Goal: Complete application form

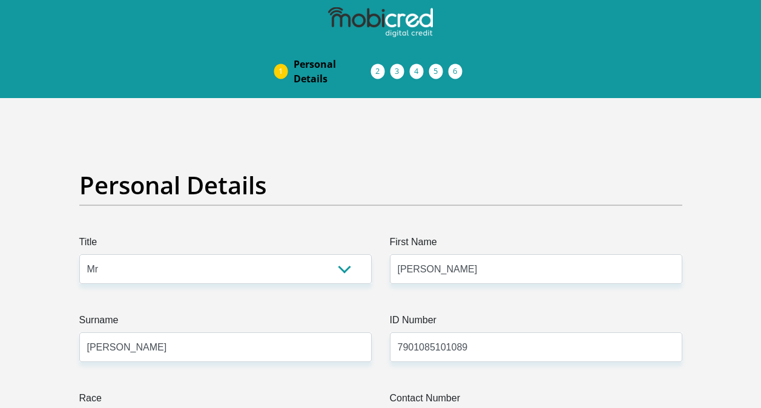
select select "Mr"
select select "ZAF"
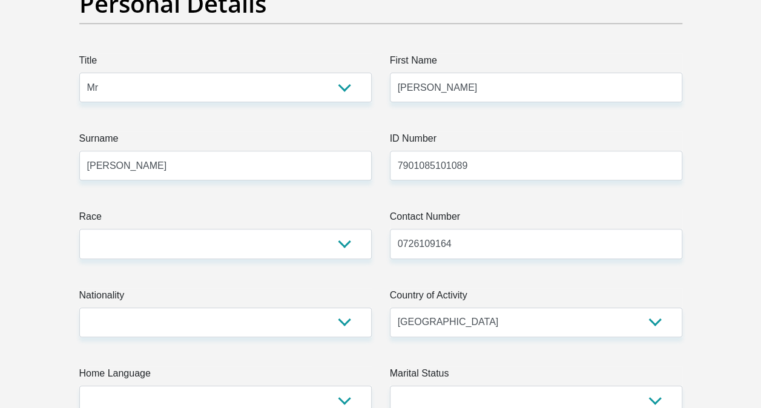
type input "7901085101089"
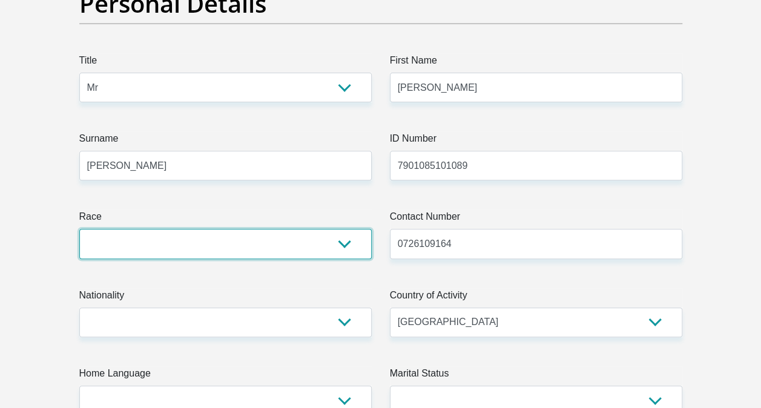
click at [188, 248] on select "Black Coloured Indian White Other" at bounding box center [225, 244] width 292 height 30
select select "4"
click at [79, 229] on select "Black Coloured Indian White Other" at bounding box center [225, 244] width 292 height 30
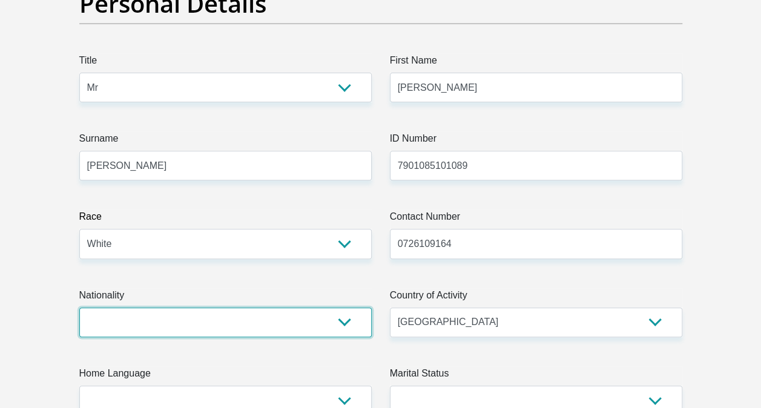
click at [237, 324] on select "[GEOGRAPHIC_DATA] [GEOGRAPHIC_DATA] [GEOGRAPHIC_DATA] [GEOGRAPHIC_DATA] [GEOGRA…" at bounding box center [225, 323] width 292 height 30
select select "ZAF"
click at [79, 308] on select "[GEOGRAPHIC_DATA] [GEOGRAPHIC_DATA] [GEOGRAPHIC_DATA] [GEOGRAPHIC_DATA] [GEOGRA…" at bounding box center [225, 323] width 292 height 30
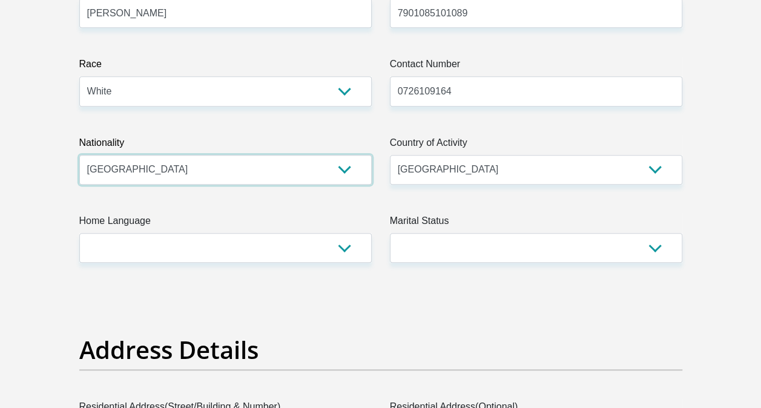
scroll to position [363, 0]
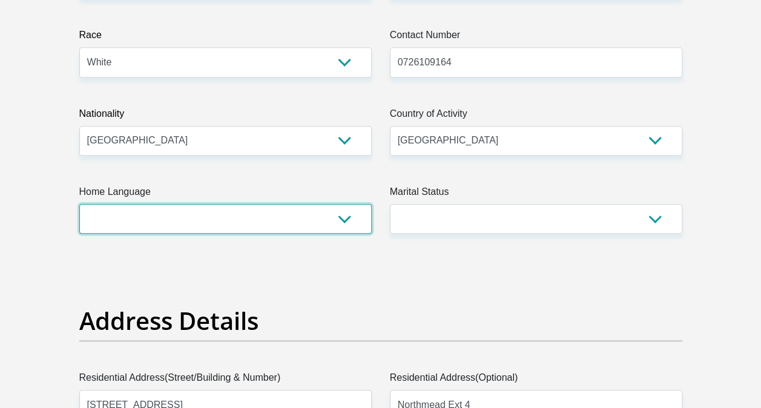
click at [346, 221] on select "Afrikaans English Sepedi South Ndebele Southern Sotho Swati Tsonga Tswana Venda…" at bounding box center [225, 219] width 292 height 30
select select "eng"
click at [79, 204] on select "Afrikaans English Sepedi South Ndebele Southern Sotho Swati Tsonga Tswana Venda…" at bounding box center [225, 219] width 292 height 30
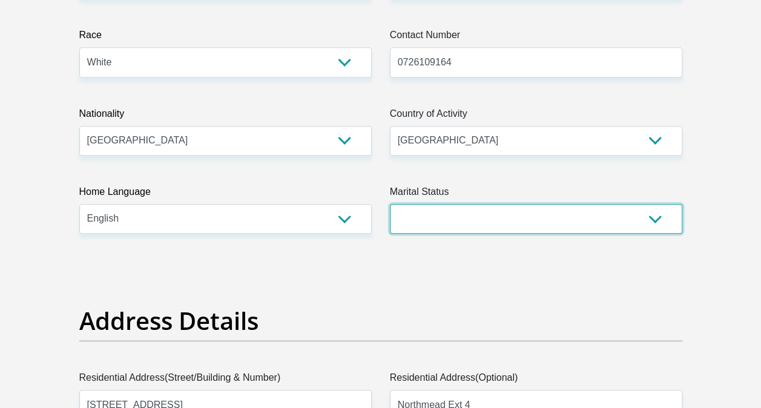
click at [654, 217] on select "Married ANC Single Divorced Widowed Married COP or Customary Law" at bounding box center [536, 219] width 292 height 30
select select "1"
click at [390, 204] on select "Married ANC Single Divorced Widowed Married COP or Customary Law" at bounding box center [536, 219] width 292 height 30
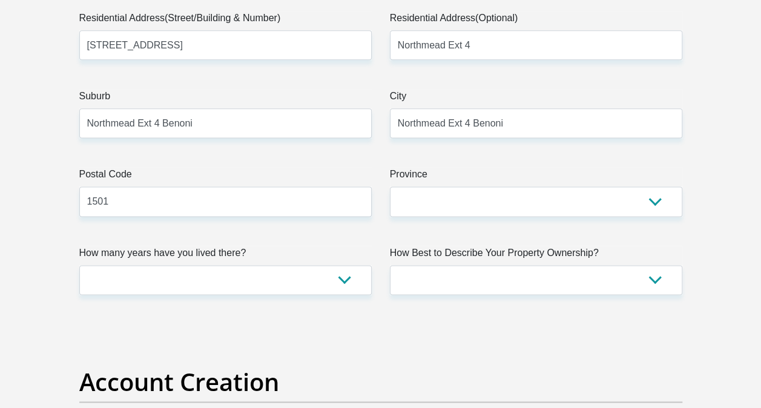
scroll to position [727, 0]
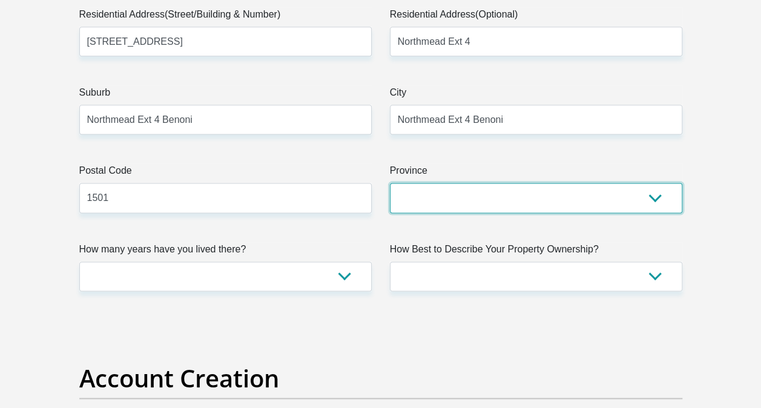
click at [656, 197] on select "Eastern Cape Free State [GEOGRAPHIC_DATA] [GEOGRAPHIC_DATA][DATE] [GEOGRAPHIC_D…" at bounding box center [536, 198] width 292 height 30
select select "Gauteng"
click at [390, 183] on select "Eastern Cape Free State [GEOGRAPHIC_DATA] [GEOGRAPHIC_DATA][DATE] [GEOGRAPHIC_D…" at bounding box center [536, 198] width 292 height 30
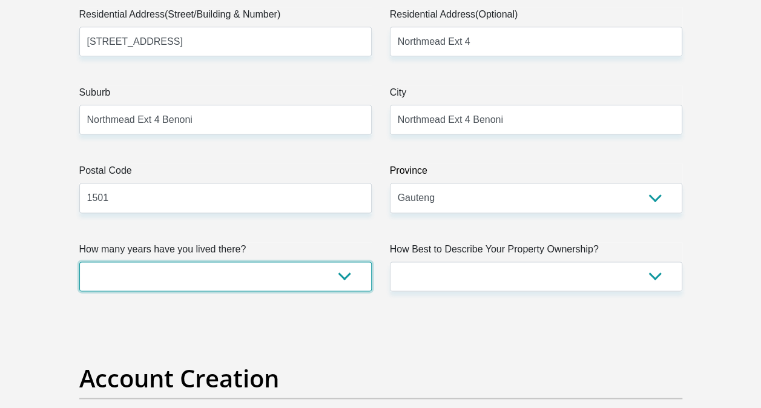
click at [340, 273] on select "less than 1 year 1-3 years 3-5 years 5+ years" at bounding box center [225, 277] width 292 height 30
select select "5"
click at [79, 262] on select "less than 1 year 1-3 years 3-5 years 5+ years" at bounding box center [225, 277] width 292 height 30
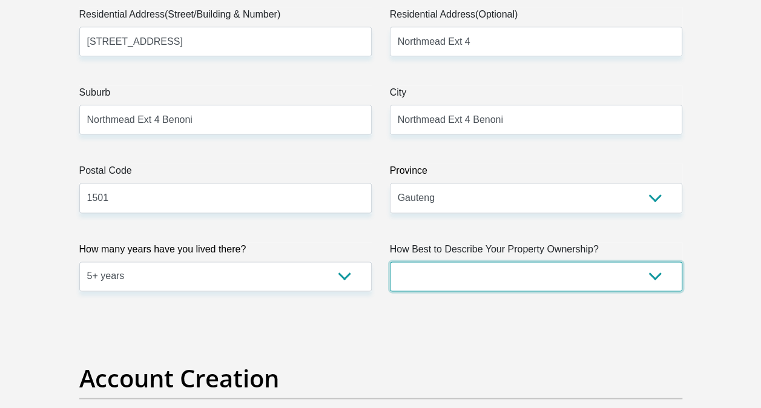
click at [661, 275] on select "Owned Rented Family Owned Company Dwelling" at bounding box center [536, 277] width 292 height 30
select select "Owned"
click at [390, 262] on select "Owned Rented Family Owned Company Dwelling" at bounding box center [536, 277] width 292 height 30
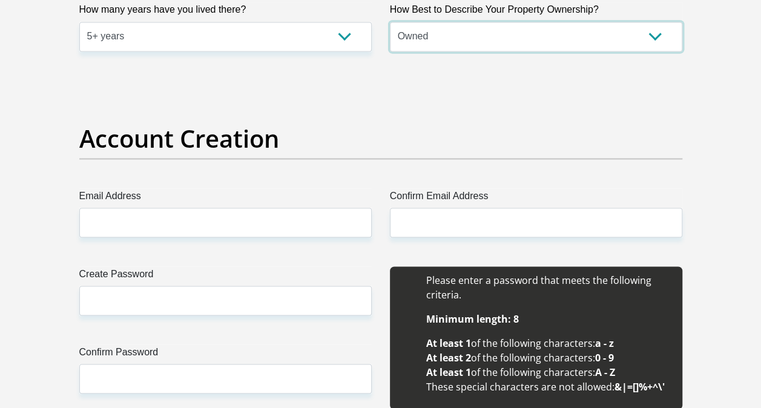
scroll to position [969, 0]
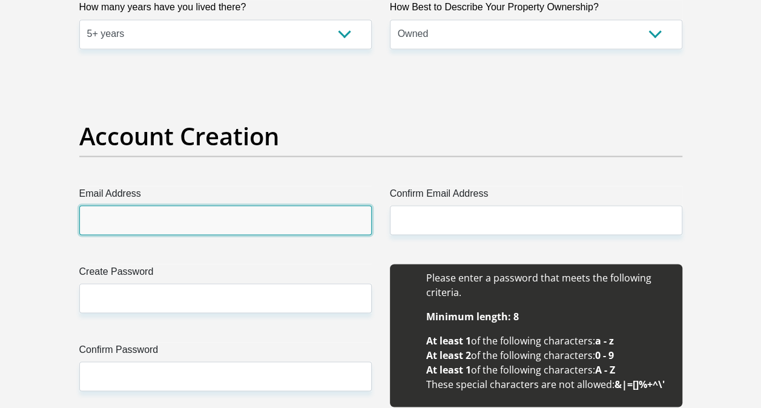
click at [252, 220] on input "Email Address" at bounding box center [225, 220] width 292 height 30
type input "[PERSON_NAME][EMAIL_ADDRESS][DOMAIN_NAME]"
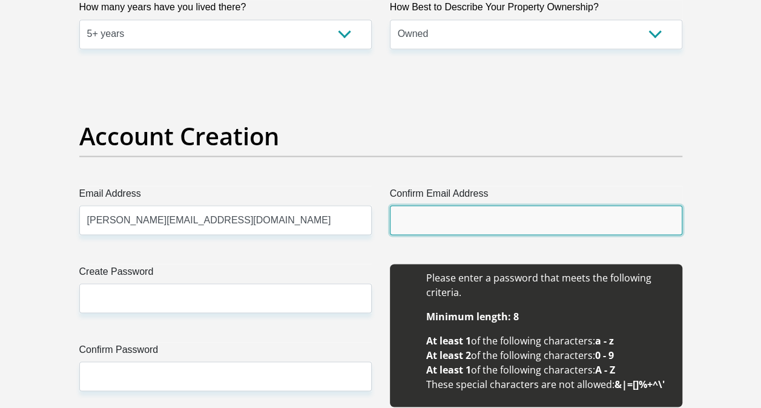
type input "[PERSON_NAME][EMAIL_ADDRESS][DOMAIN_NAME]"
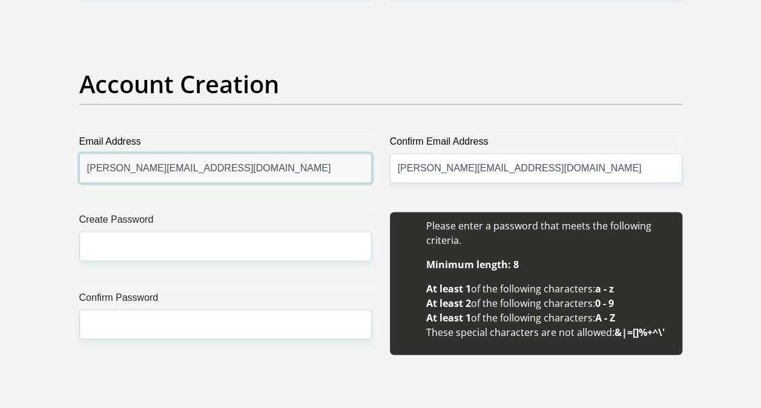
scroll to position [1090, 0]
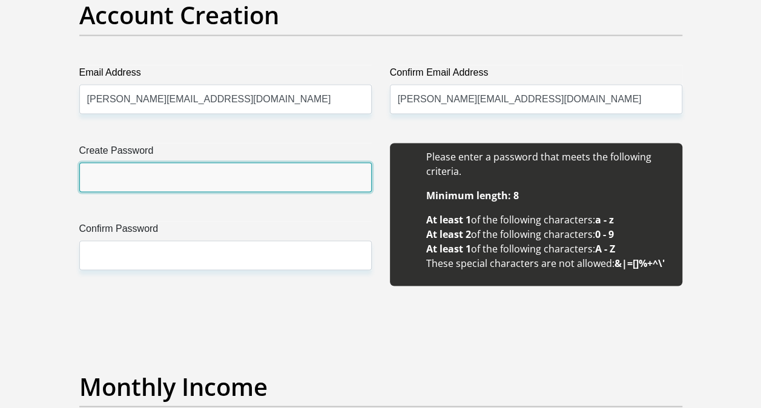
click at [161, 172] on input "Create Password" at bounding box center [225, 177] width 292 height 30
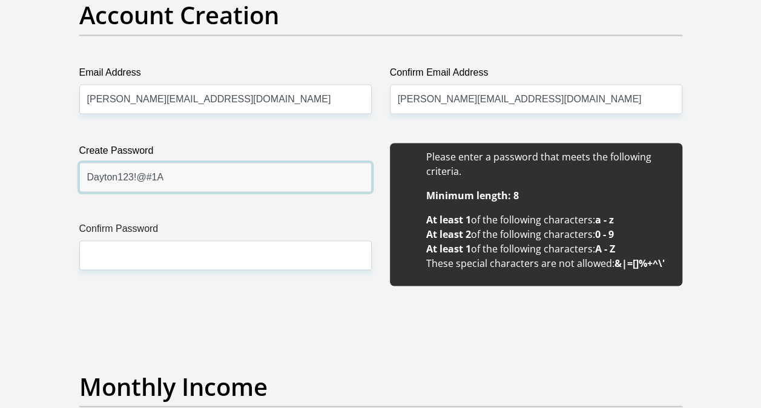
type input "Dayton123!@#1A"
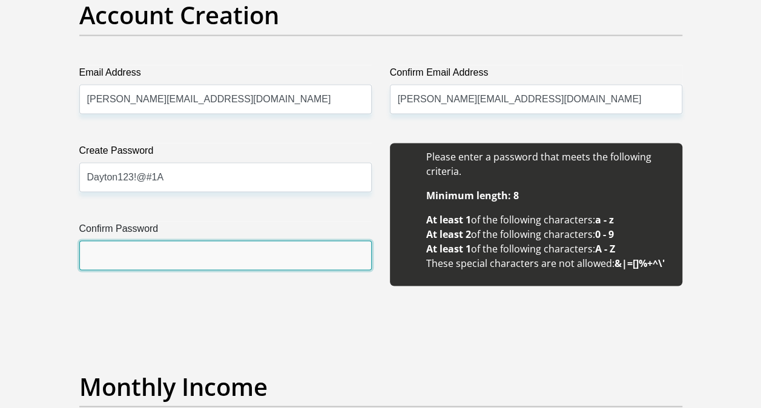
click at [169, 252] on input "Confirm Password" at bounding box center [225, 255] width 292 height 30
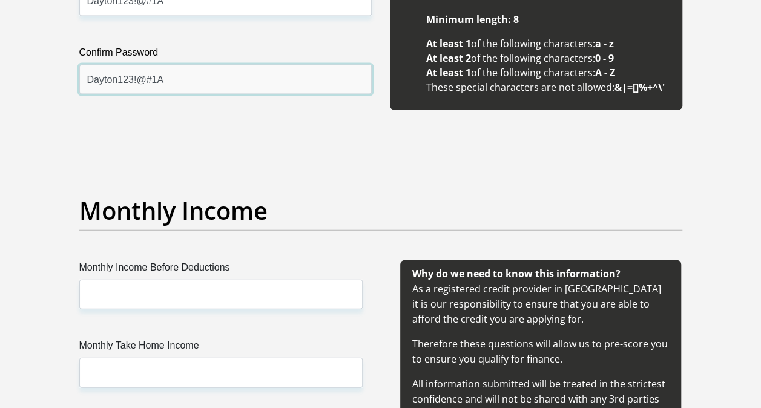
scroll to position [1393, 0]
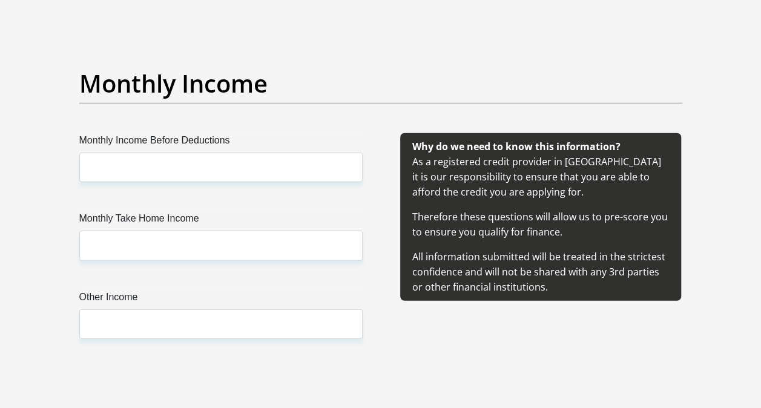
type input "Dayton123!@#1A"
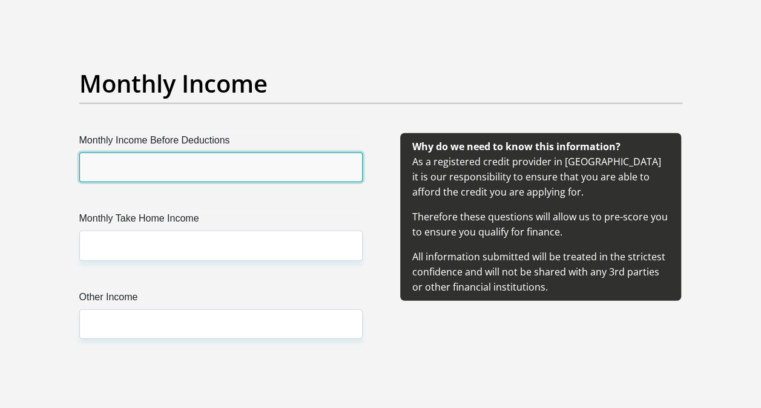
click at [254, 172] on input "Monthly Income Before Deductions" at bounding box center [220, 168] width 283 height 30
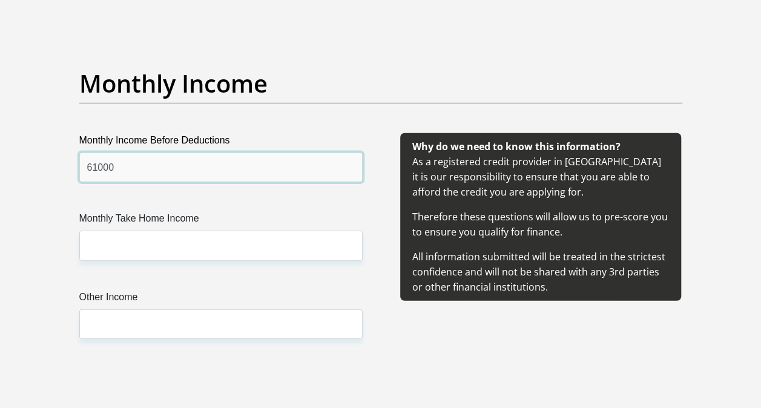
type input "61000"
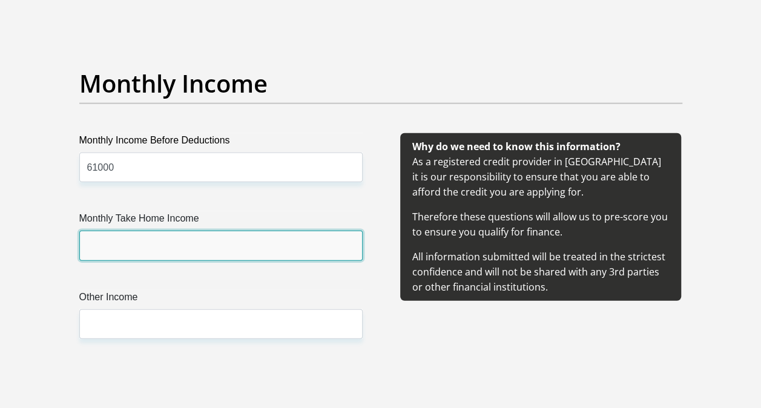
click at [177, 245] on input "Monthly Take Home Income" at bounding box center [220, 246] width 283 height 30
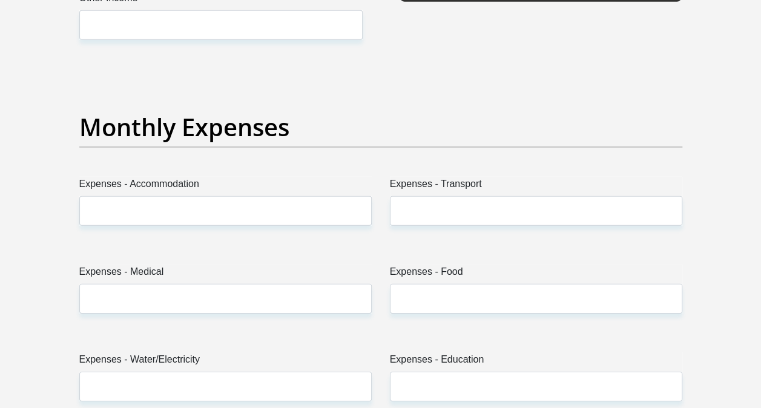
scroll to position [1695, 0]
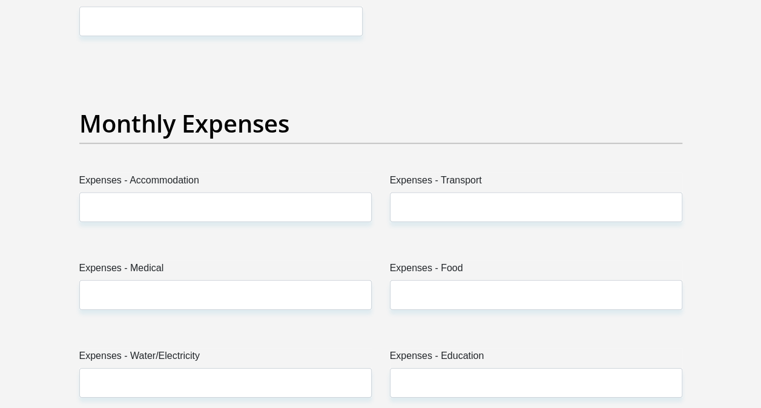
type input "48900"
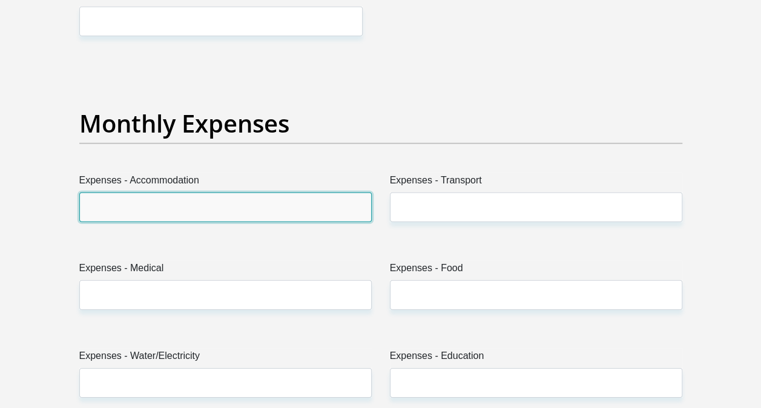
click at [173, 211] on input "Expenses - Accommodation" at bounding box center [225, 208] width 292 height 30
click at [260, 199] on input "Expenses - Accommodation" at bounding box center [225, 208] width 292 height 30
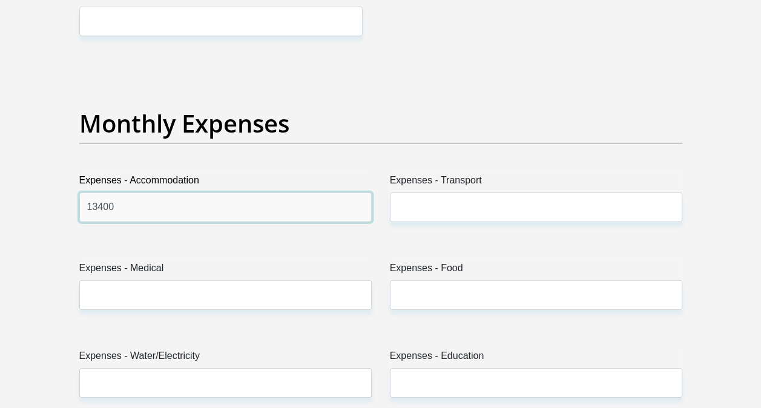
type input "13400"
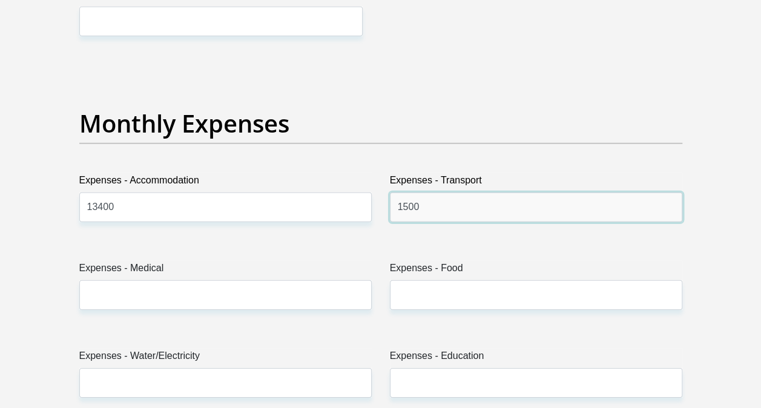
type input "1500"
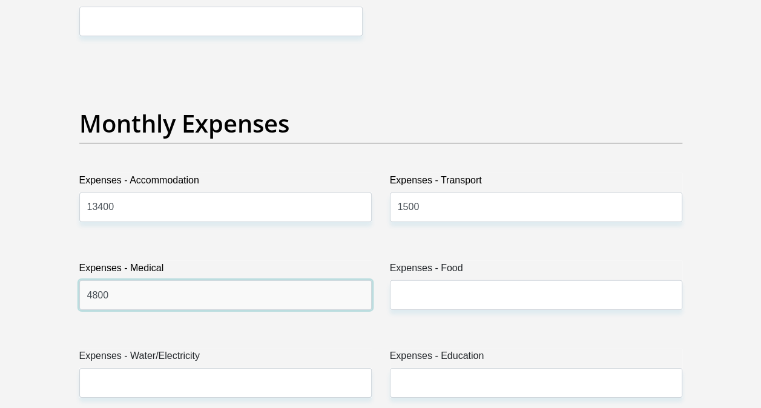
type input "4800"
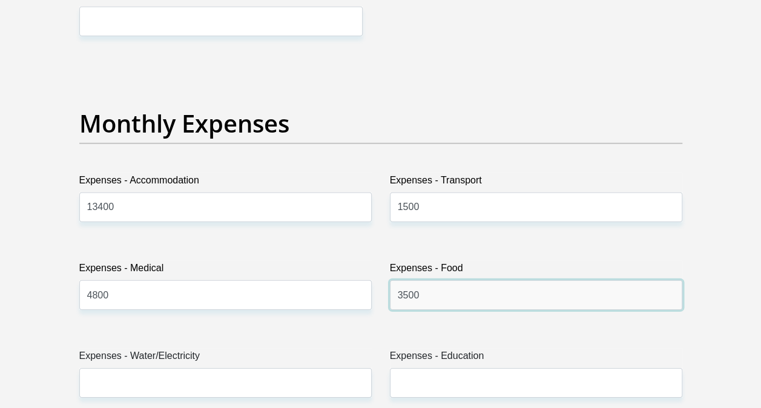
type input "3500"
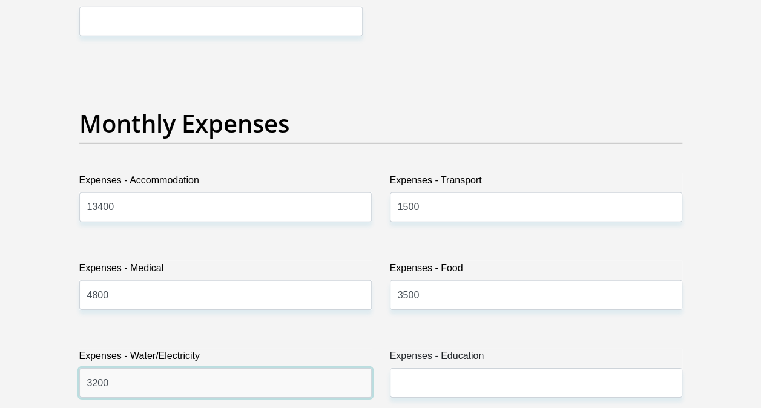
type input "3200"
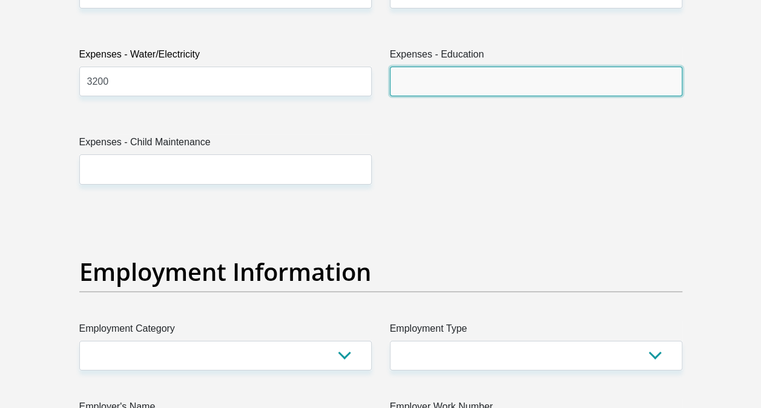
scroll to position [1998, 0]
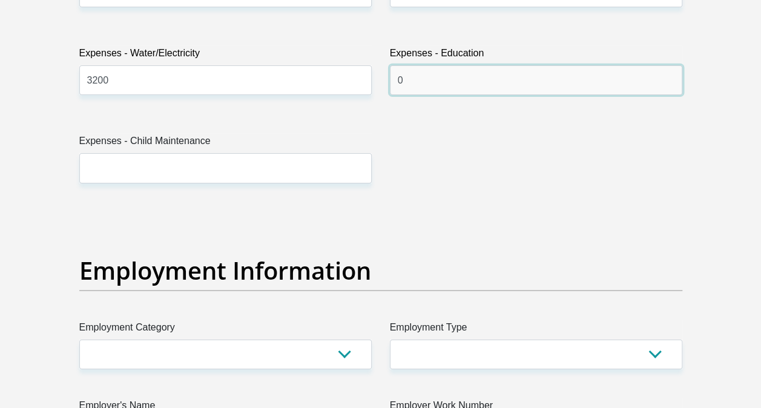
type input "0"
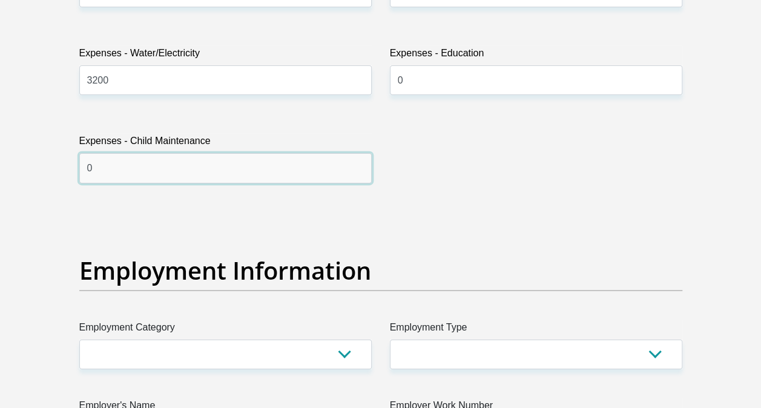
type input "0"
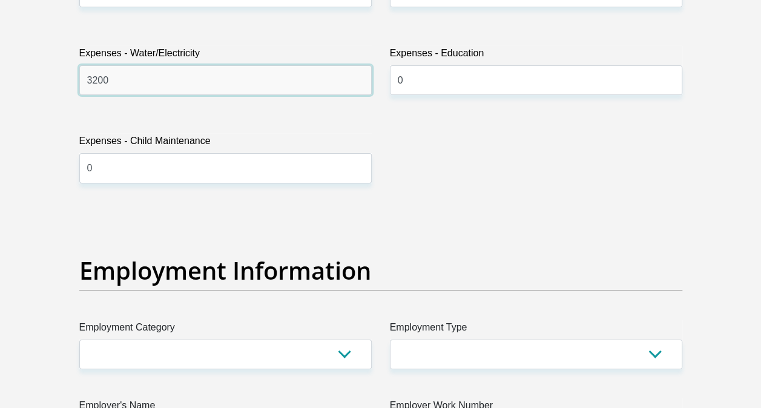
click at [143, 91] on input "3200" at bounding box center [225, 80] width 292 height 30
type input "3"
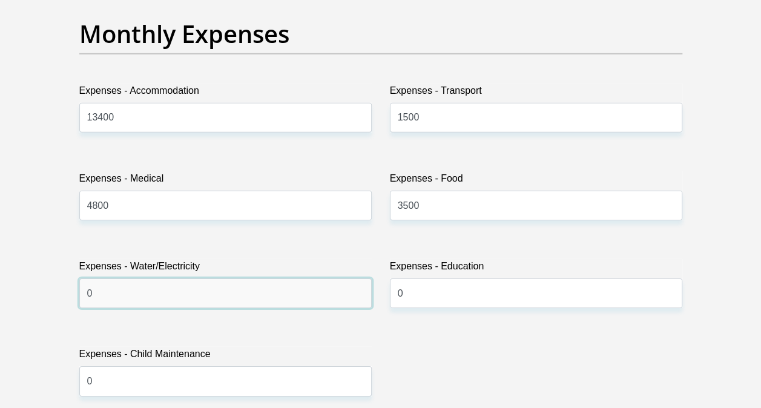
scroll to position [1453, 0]
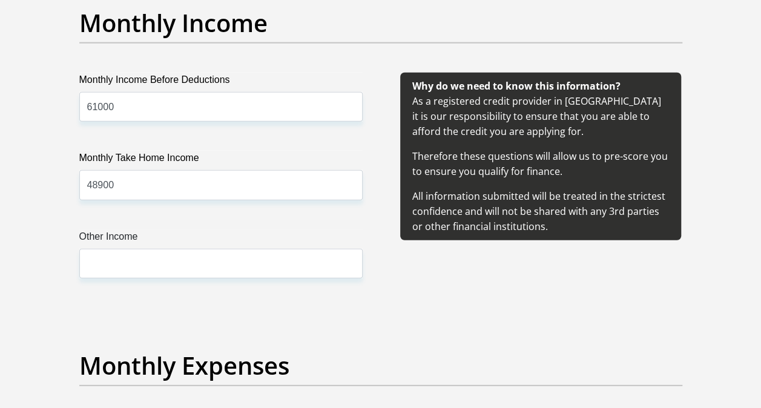
type input "0"
